Goal: Transaction & Acquisition: Purchase product/service

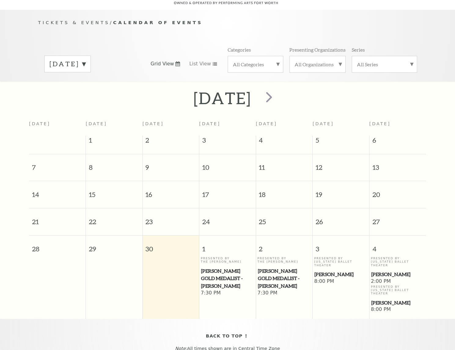
scroll to position [54, 0]
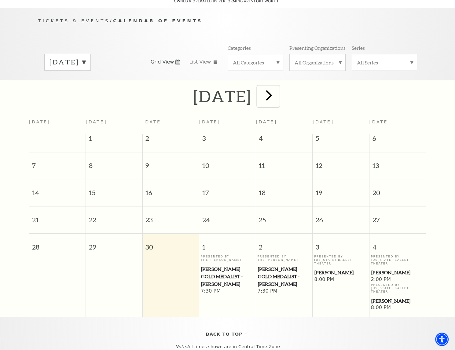
click at [278, 89] on span "next" at bounding box center [268, 94] width 17 height 17
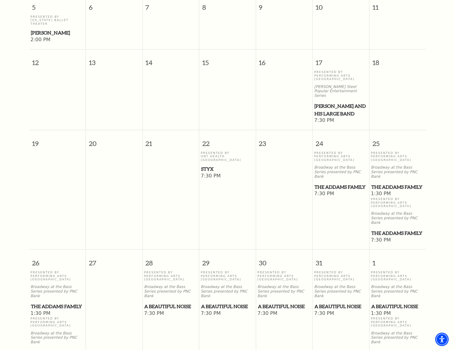
scroll to position [288, 0]
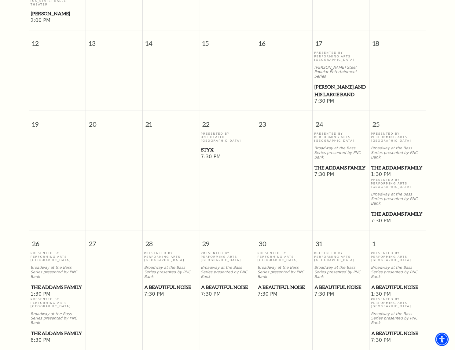
click at [337, 164] on span "The Addams Family" at bounding box center [340, 168] width 53 height 8
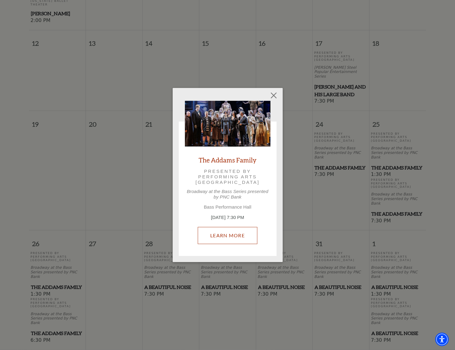
click at [228, 235] on link "Learn More" at bounding box center [228, 235] width 60 height 17
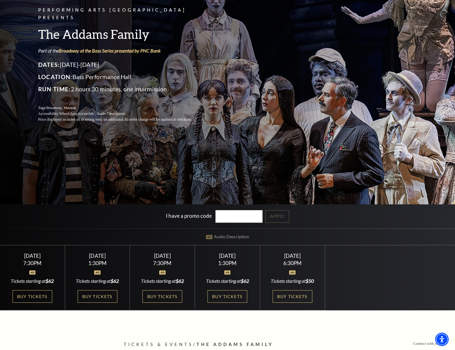
scroll to position [92, 0]
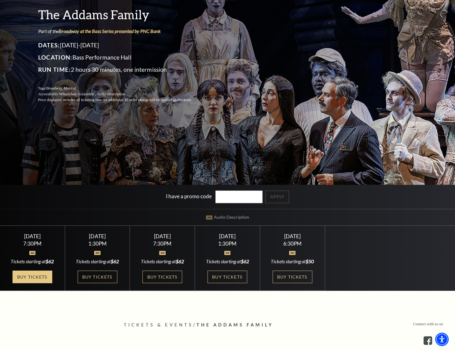
click at [28, 277] on link "Buy Tickets" at bounding box center [33, 277] width 40 height 13
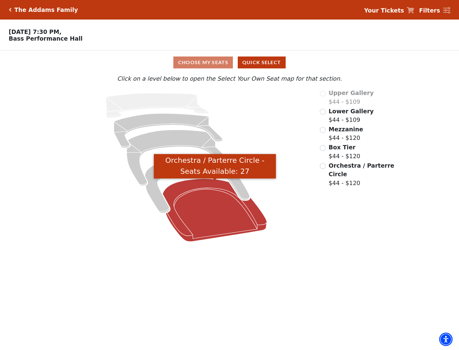
click at [215, 213] on icon "Orchestra / Parterre Circle - Seats Available: 27" at bounding box center [215, 210] width 104 height 63
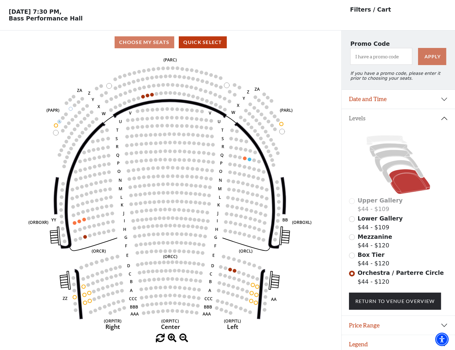
scroll to position [27, 0]
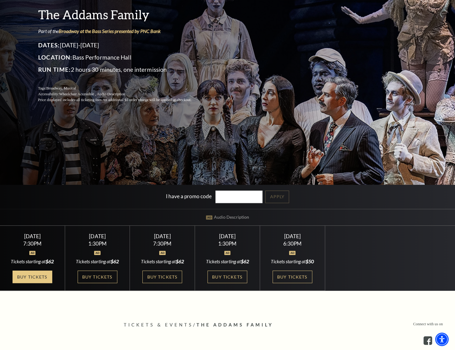
click at [30, 278] on link "Buy Tickets" at bounding box center [33, 277] width 40 height 13
click at [39, 277] on link "Buy Tickets" at bounding box center [33, 277] width 40 height 13
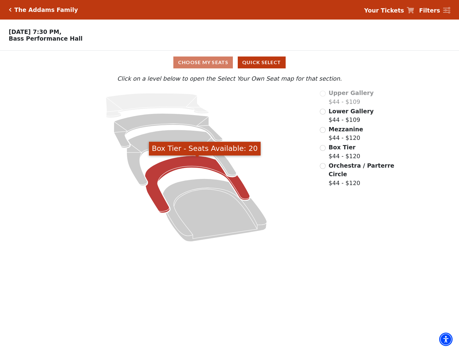
click at [177, 169] on icon "Box Tier - Seats Available: 20" at bounding box center [197, 184] width 105 height 57
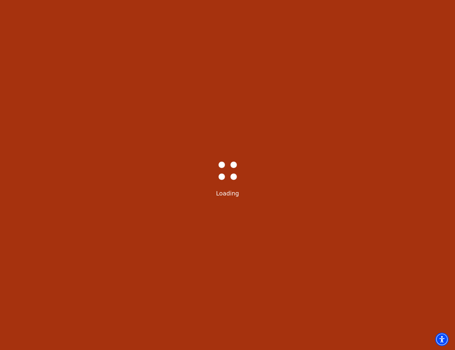
scroll to position [27, 0]
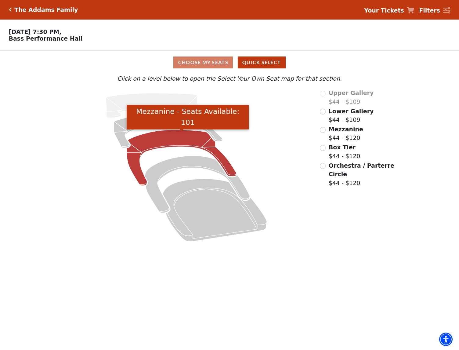
click at [184, 140] on icon "Mezzanine - Seats Available: 101" at bounding box center [182, 158] width 110 height 56
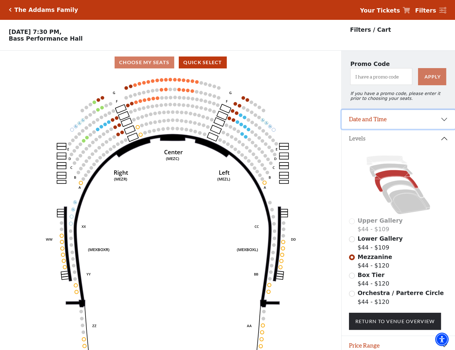
click at [443, 123] on button "Date and Time" at bounding box center [397, 119] width 113 height 19
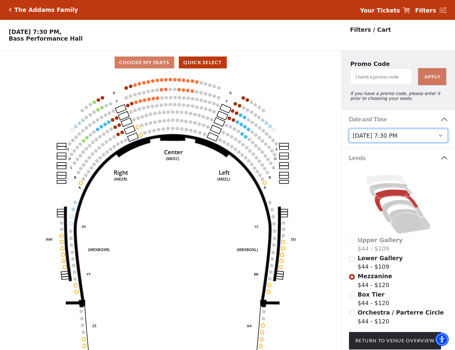
click at [436, 139] on select "Friday, October 24 at 7:30 PM Saturday, October 25 at 1:30 PM Saturday, October…" at bounding box center [398, 136] width 99 height 14
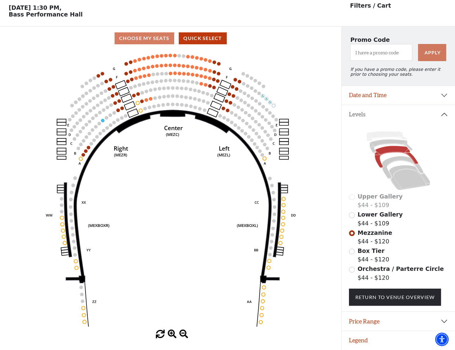
scroll to position [27, 0]
click at [352, 216] on input "Lower Gallery$44 - $109\a" at bounding box center [352, 215] width 6 height 6
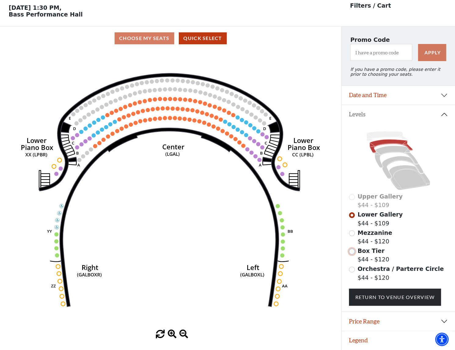
click at [351, 252] on input "Box Tier$44 - $120\a" at bounding box center [352, 252] width 6 height 6
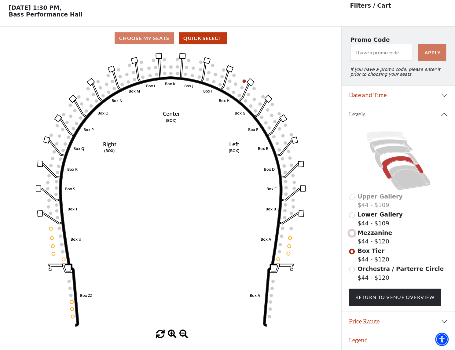
click at [353, 233] on input "Mezzanine$44 - $120\a" at bounding box center [352, 233] width 6 height 6
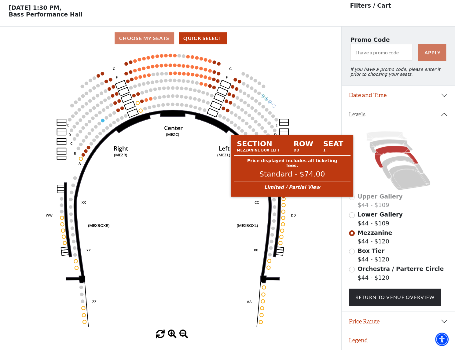
click at [283, 198] on circle at bounding box center [283, 198] width 3 height 3
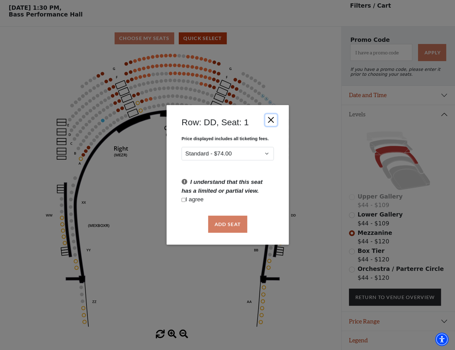
click at [269, 121] on button "Close" at bounding box center [271, 120] width 12 height 12
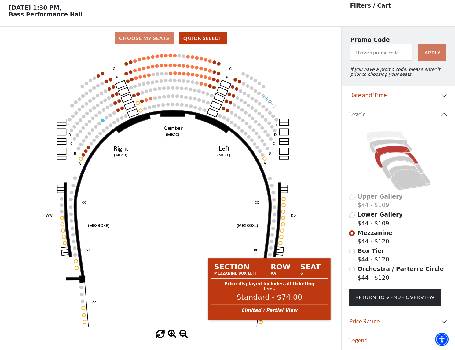
click at [261, 322] on circle at bounding box center [260, 321] width 3 height 3
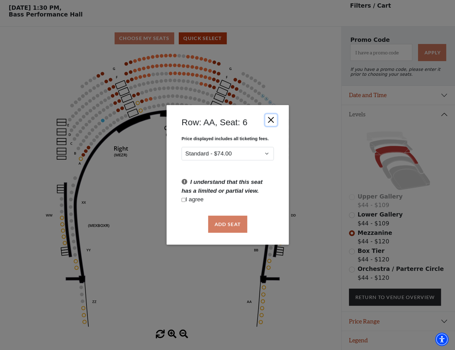
click at [272, 122] on button "Close" at bounding box center [271, 120] width 12 height 12
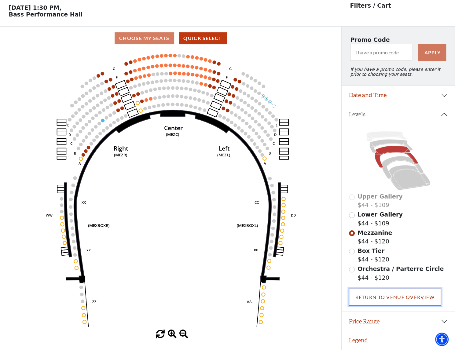
click at [393, 297] on link "Return To Venue Overview" at bounding box center [395, 297] width 92 height 17
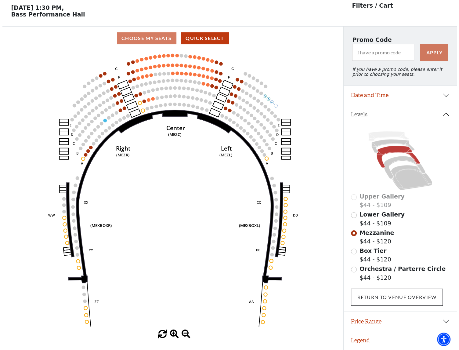
scroll to position [0, 0]
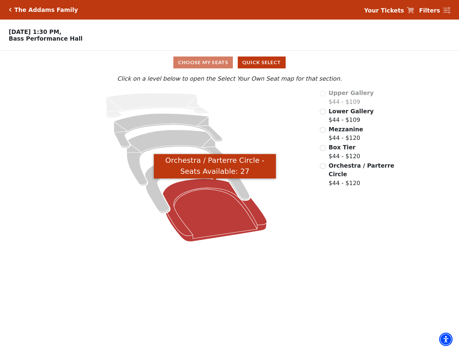
click at [204, 221] on icon "Orchestra / Parterre Circle - Seats Available: 27" at bounding box center [215, 210] width 104 height 63
